Goal: Information Seeking & Learning: Learn about a topic

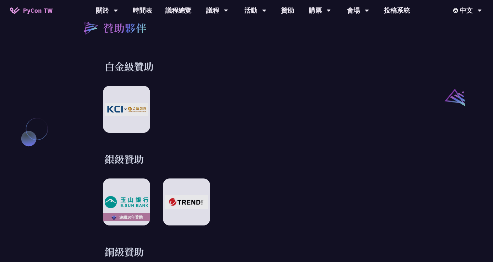
scroll to position [717, 0]
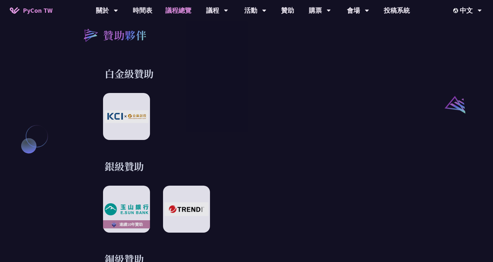
click at [182, 8] on link "議程總覽" at bounding box center [178, 10] width 39 height 21
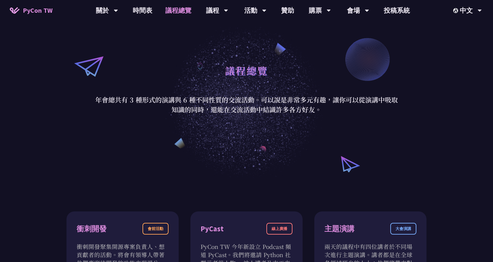
scroll to position [26, 0]
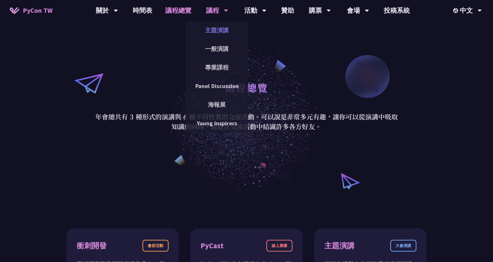
click at [217, 32] on link "主題演講" at bounding box center [217, 30] width 63 height 15
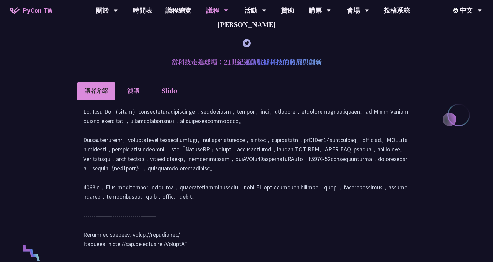
scroll to position [163, 0]
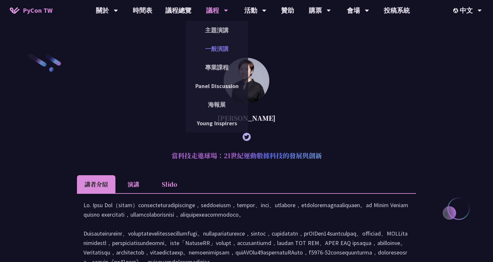
click at [217, 46] on link "一般演講" at bounding box center [217, 48] width 63 height 15
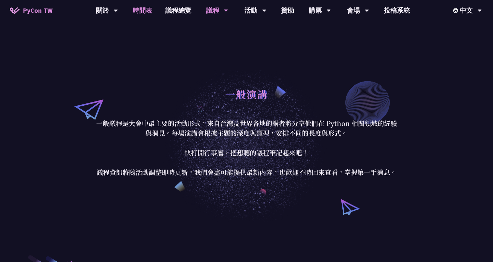
click at [142, 12] on link "時間表" at bounding box center [142, 10] width 33 height 21
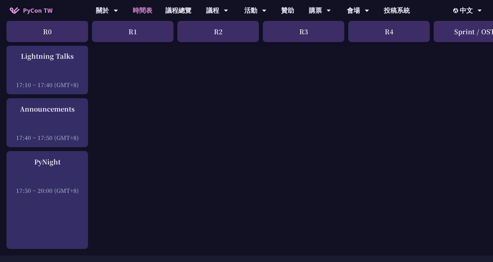
scroll to position [992, 0]
